Goal: Information Seeking & Learning: Learn about a topic

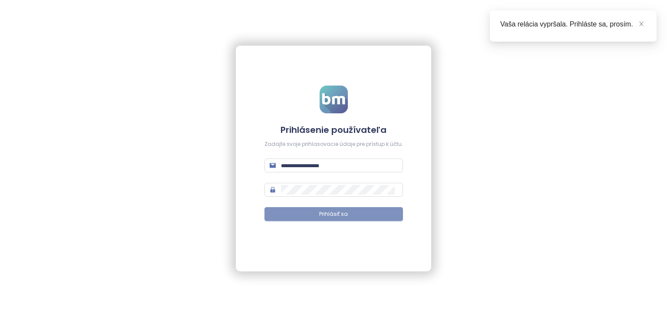
type input "**********"
click at [321, 214] on span "Prihlásiť sa" at bounding box center [333, 214] width 29 height 8
click at [642, 25] on icon "close" at bounding box center [641, 24] width 6 height 6
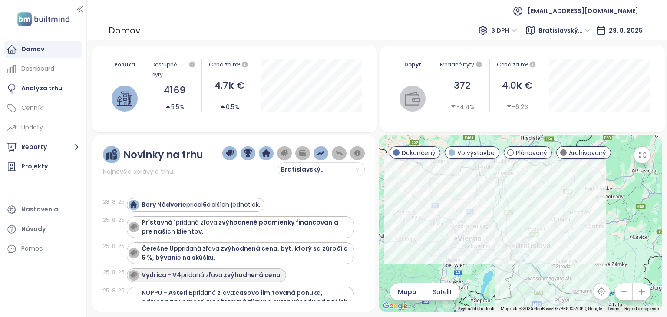
click at [255, 271] on strong "zvýhodnená cena" at bounding box center [252, 275] width 57 height 9
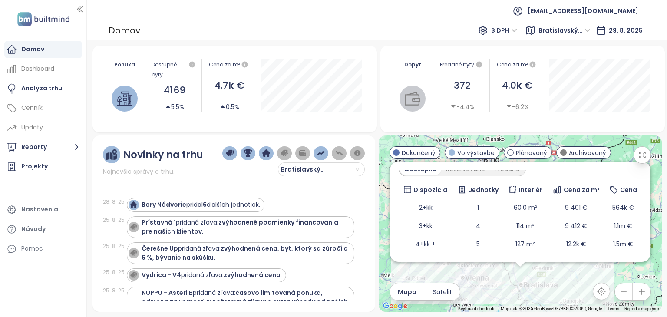
scroll to position [139, 0]
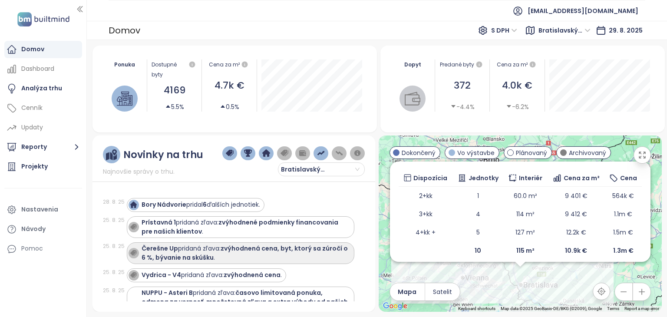
click at [262, 254] on div "Čerešne Up pridaná zľava: zvýhodnená cena, byt, ktorý sa zúročí o 6 %, bývanie …" at bounding box center [246, 253] width 209 height 18
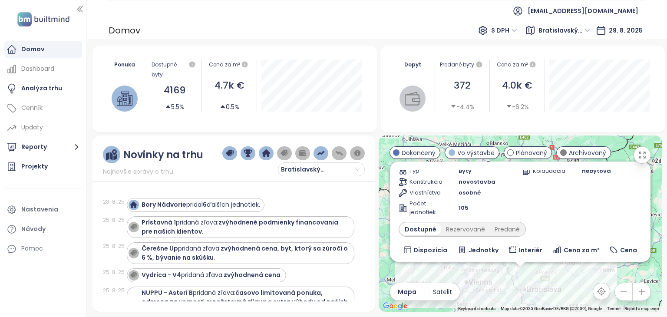
scroll to position [74, 0]
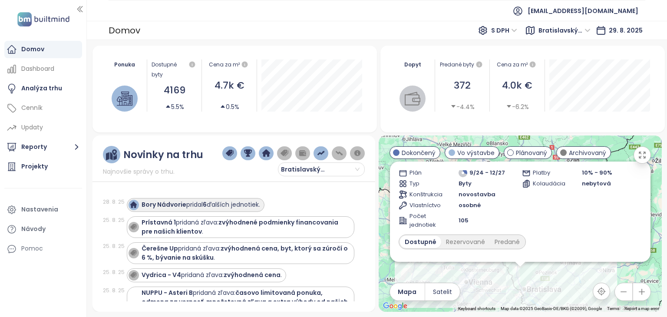
click at [233, 204] on div "Bory Nádvorie pridal 6 ďalších jednotiek." at bounding box center [201, 204] width 119 height 9
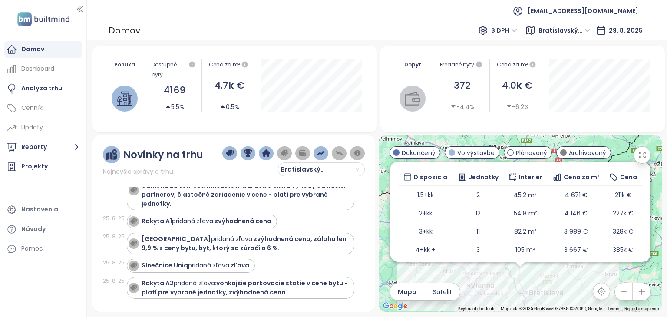
scroll to position [122, 0]
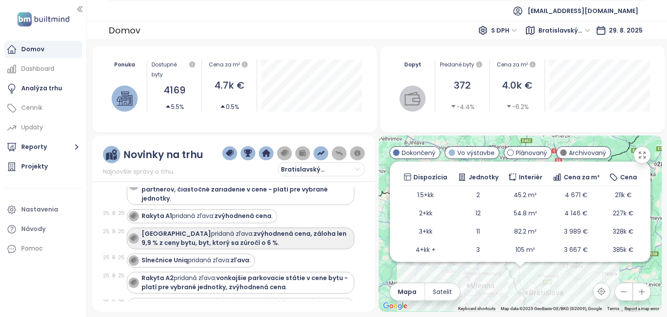
click at [233, 237] on strong "zvýhodnená cena, záloha len 9,9 % z ceny bytu, byt, ktorý sa zúročí o 6 %" at bounding box center [244, 238] width 205 height 18
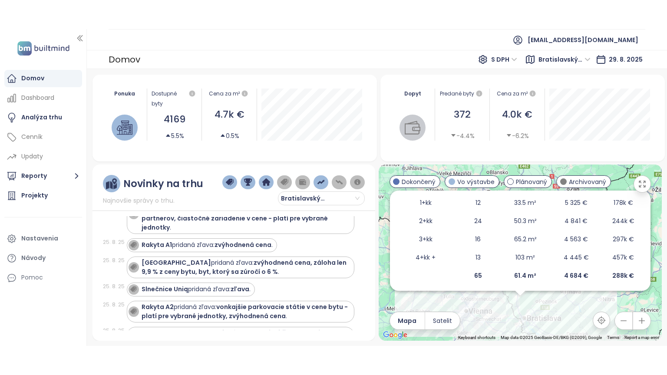
scroll to position [198, 0]
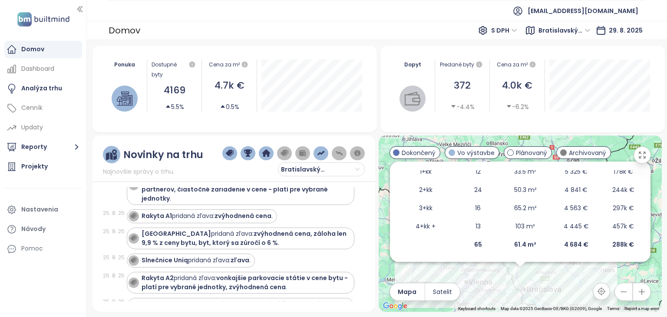
click at [641, 155] on icon "button" at bounding box center [642, 155] width 9 height 9
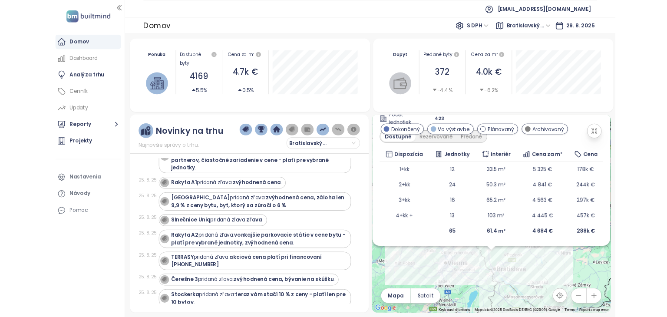
scroll to position [0, 0]
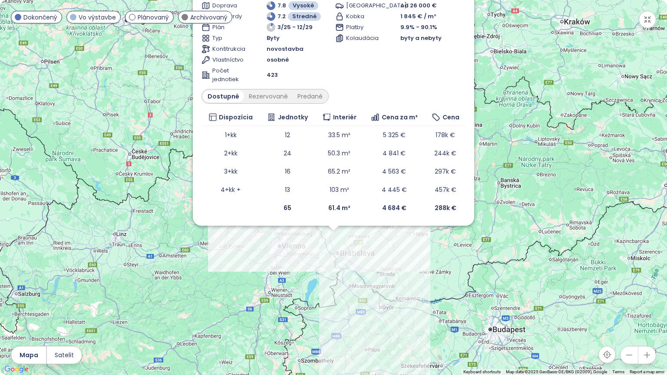
click at [408, 83] on div "[GEOGRAPHIC_DATA] od 26 000 € Kobka 1 845 € / m² Platby 9.9% - 90.1% Kolaudácia…" at bounding box center [400, 42] width 130 height 83
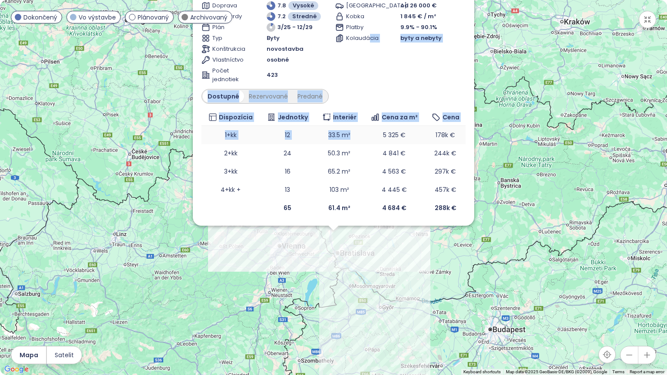
drag, startPoint x: 370, startPoint y: 72, endPoint x: 361, endPoint y: 136, distance: 65.3
click at [361, 136] on div "Čerešne Plaza Vo výstavbe zvýhodnená cena, 6 % zhodnotenie vložených financií n…" at bounding box center [334, 76] width 264 height 282
click at [421, 76] on div "[GEOGRAPHIC_DATA] od 26 000 € Kobka 1 845 € / m² Platby 9.9% - 90.1% Kolaudácia…" at bounding box center [400, 42] width 130 height 83
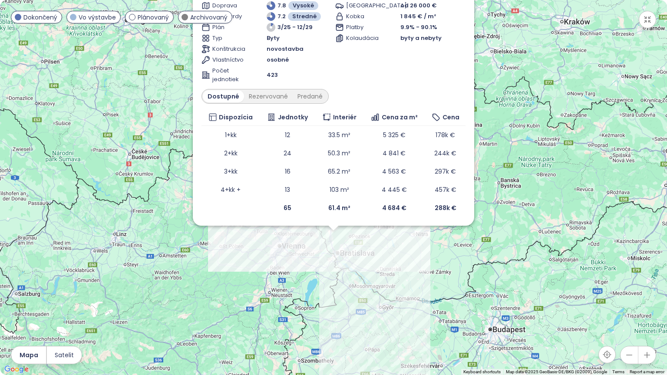
click at [648, 317] on icon "button" at bounding box center [647, 355] width 9 height 9
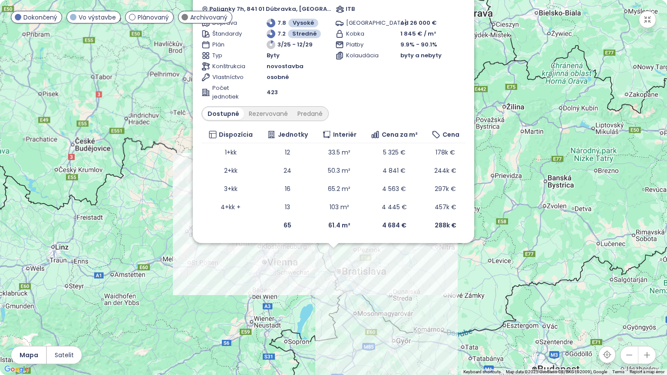
click at [648, 317] on icon "button" at bounding box center [647, 355] width 9 height 9
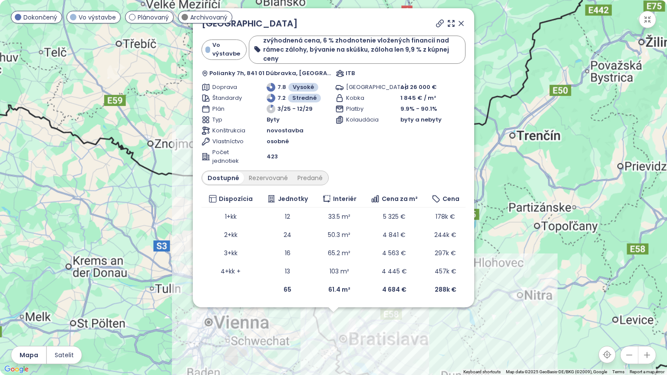
click at [648, 317] on icon "button" at bounding box center [647, 355] width 9 height 9
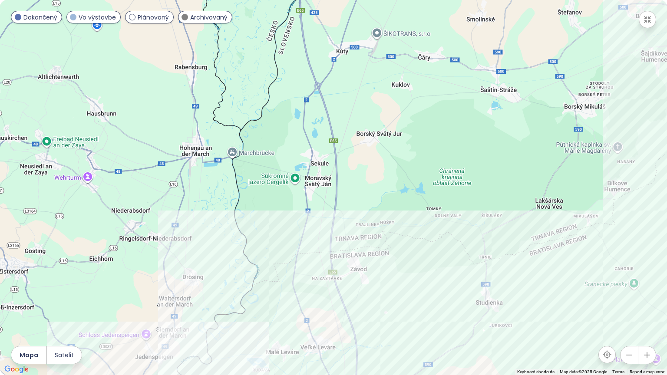
drag, startPoint x: 370, startPoint y: 305, endPoint x: 424, endPoint y: 63, distance: 247.5
click at [424, 63] on div "Čerešne Plaza Vo výstavbe zvýhodnená cena, 6 % zhodnotenie vložených financií n…" at bounding box center [333, 187] width 667 height 375
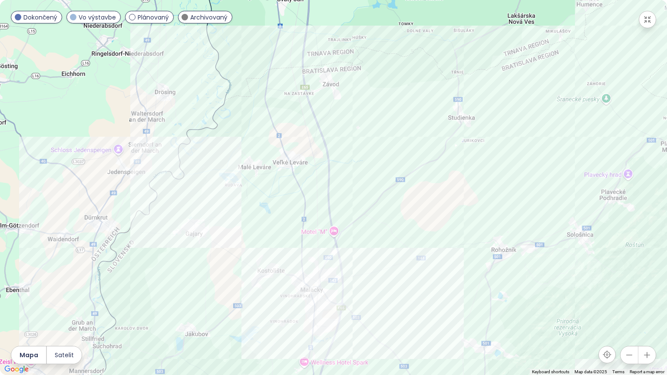
drag, startPoint x: 416, startPoint y: 235, endPoint x: 377, endPoint y: 1, distance: 236.8
click at [377, 1] on div "Čerešne Plaza Vo výstavbe zvýhodnená cena, 6 % zhodnotenie vložených financií n…" at bounding box center [333, 187] width 667 height 375
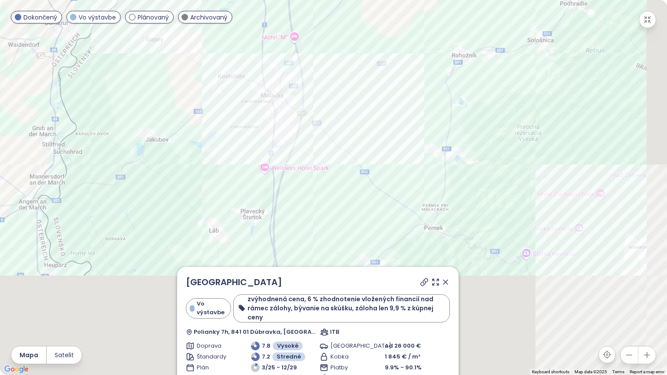
click at [403, 0] on div "Čerešne Plaza Vo výstavbe zvýhodnená cena, 6 % zhodnotenie vložených financií n…" at bounding box center [333, 187] width 667 height 375
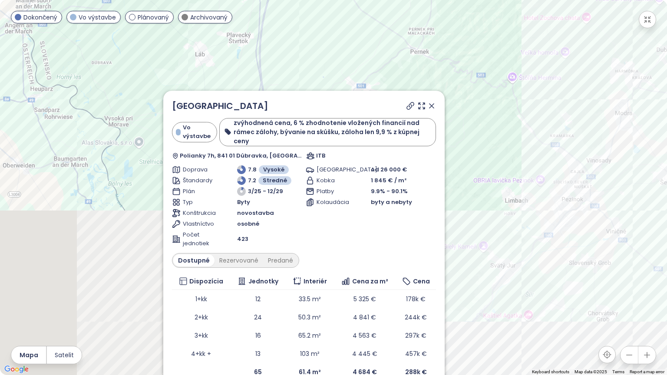
drag, startPoint x: 436, startPoint y: 182, endPoint x: 422, endPoint y: 0, distance: 182.0
click at [422, 0] on div "Čerešne Plaza Vo výstavbe zvýhodnená cena, 6 % zhodnotenie vložených financií n…" at bounding box center [333, 187] width 667 height 375
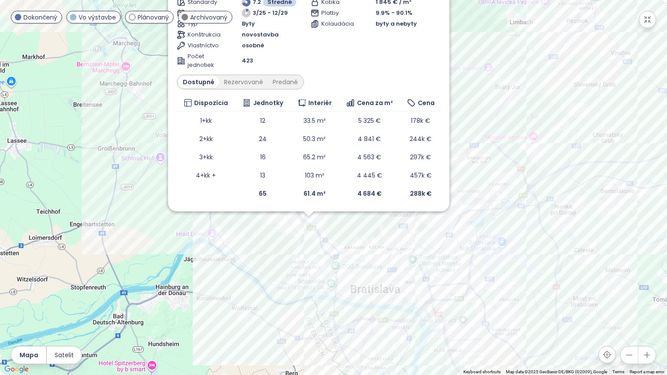
drag, startPoint x: 542, startPoint y: 240, endPoint x: 547, endPoint y: 42, distance: 198.1
click at [547, 42] on div "Čerešne Plaza Vo výstavbe zvýhodnená cena, 6 % zhodnotenie vložených financií n…" at bounding box center [333, 187] width 667 height 375
click at [646, 317] on icon "button" at bounding box center [647, 356] width 6 height 6
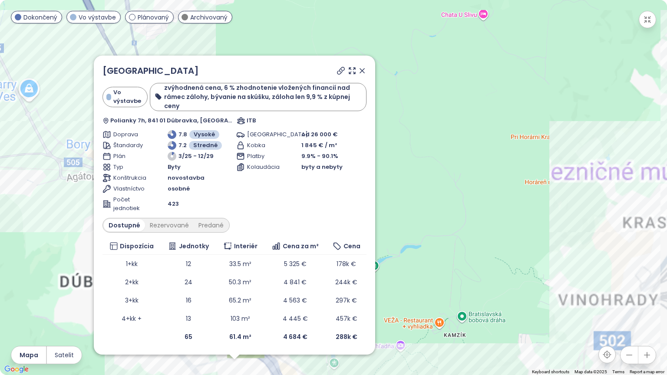
click at [646, 317] on icon "button" at bounding box center [647, 356] width 6 height 6
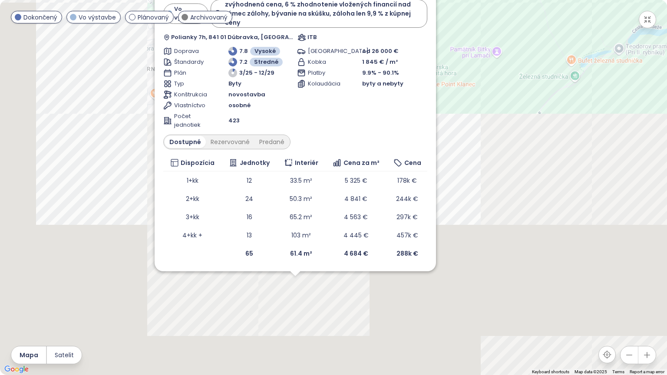
drag, startPoint x: 477, startPoint y: 217, endPoint x: 590, endPoint y: 26, distance: 221.4
click at [590, 26] on div "Čerešne Plaza Vo výstavbe zvýhodnená cena, 6 % zhodnotenie vložených financií n…" at bounding box center [333, 187] width 667 height 375
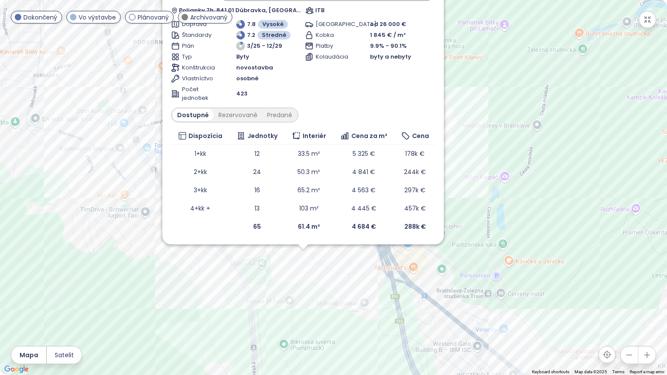
drag, startPoint x: 433, startPoint y: 298, endPoint x: 443, endPoint y: 264, distance: 36.2
click at [443, 264] on div "Čerešne Plaza Vo výstavbe zvýhodnená cena, 6 % zhodnotenie vložených financií n…" at bounding box center [333, 187] width 667 height 375
click at [197, 205] on td "4+kk +" at bounding box center [200, 208] width 59 height 18
click at [300, 256] on div "Čerešne Plaza Vo výstavbe zvýhodnená cena, 6 % zhodnotenie vložených financií n…" at bounding box center [333, 187] width 667 height 375
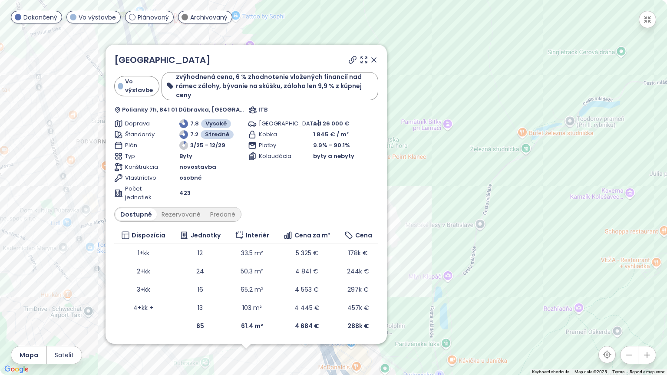
drag, startPoint x: 628, startPoint y: 93, endPoint x: 535, endPoint y: 278, distance: 207.6
click at [535, 278] on div "Čerešne Plaza Vo výstavbe zvýhodnená cena, 6 % zhodnotenie vložených financií n…" at bounding box center [333, 187] width 667 height 375
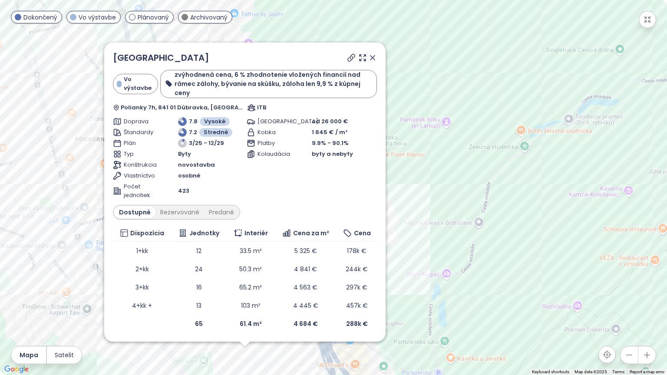
click at [349, 62] on icon at bounding box center [351, 57] width 9 height 9
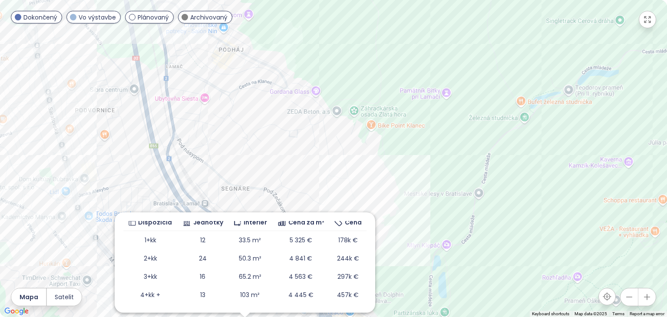
scroll to position [198, 0]
